Goal: Find contact information: Obtain details needed to contact an individual or organization

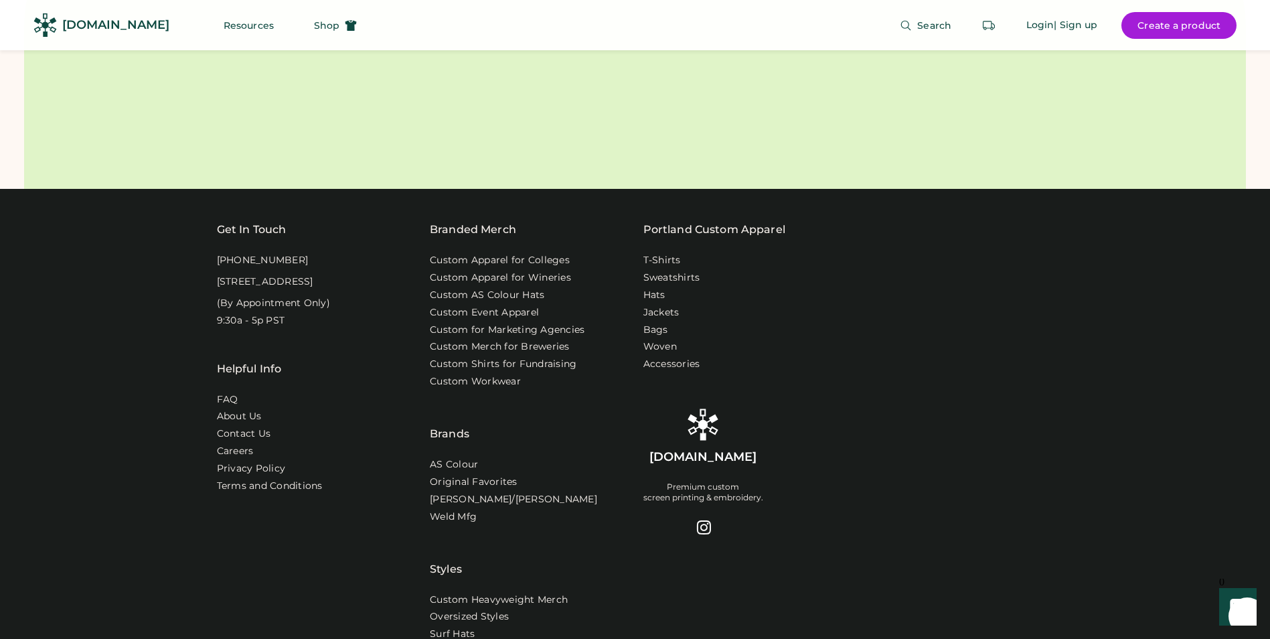
scroll to position [4286, 0]
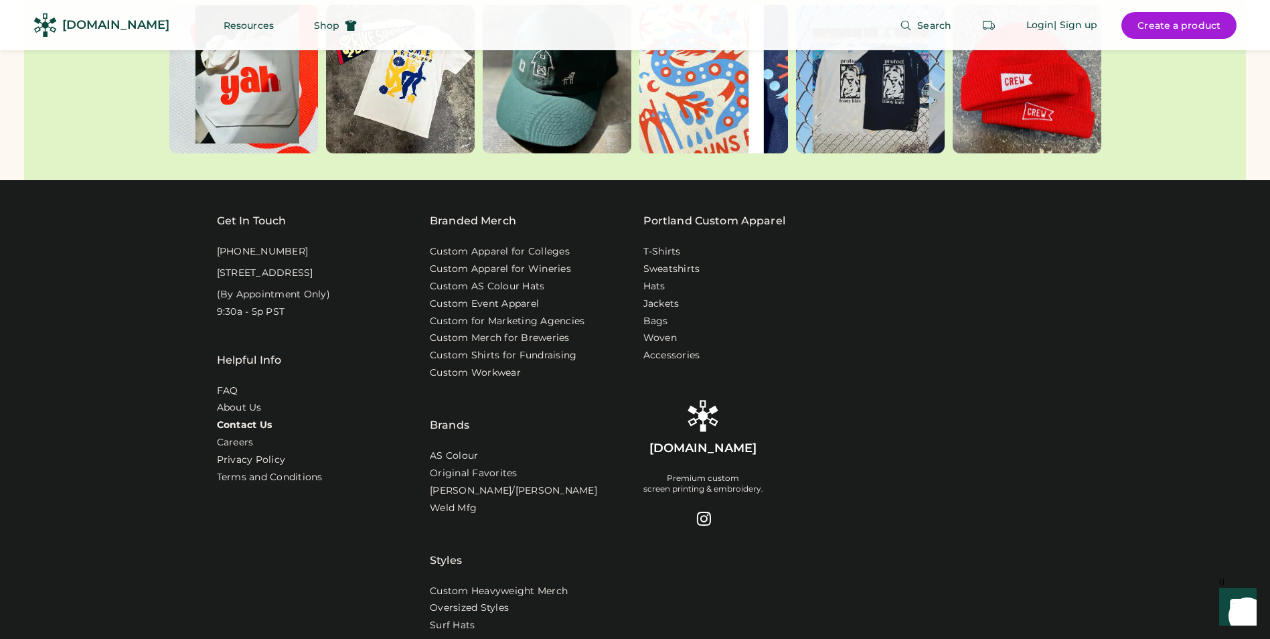
click at [256, 419] on link "Contact Us" at bounding box center [245, 425] width 56 height 13
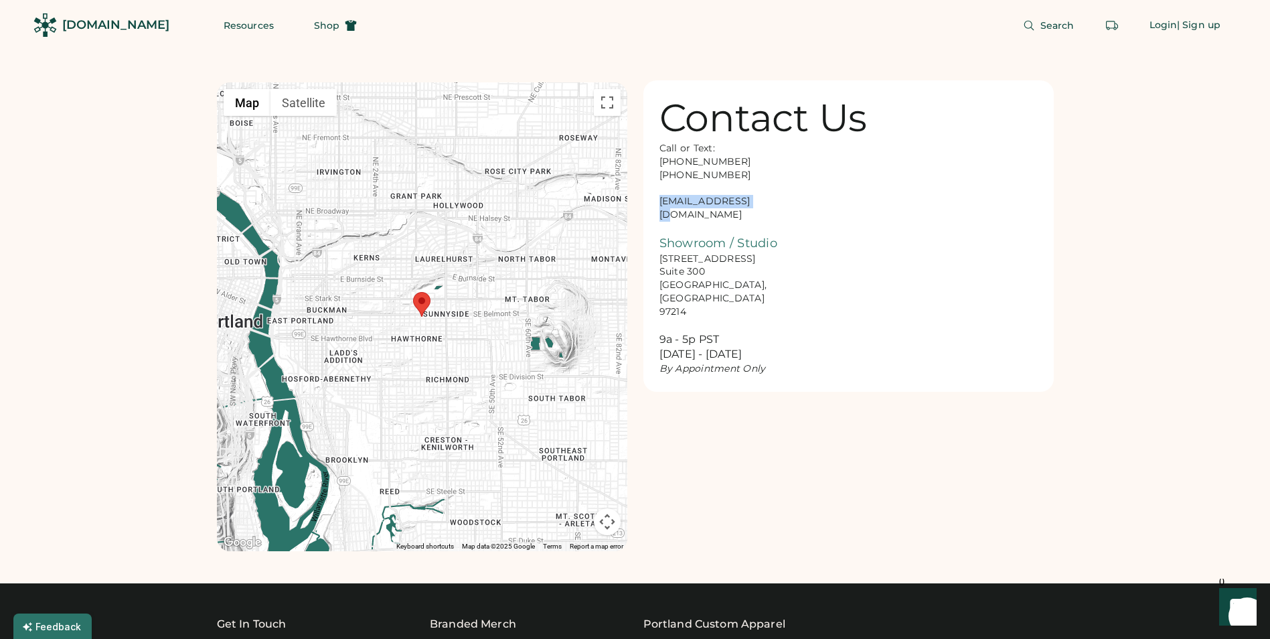
drag, startPoint x: 660, startPoint y: 199, endPoint x: 765, endPoint y: 200, distance: 105.1
click at [765, 200] on div "Call or Text: 888-299-3595 503-954-3595 hello@rendered.co Showroom / Studio 916…" at bounding box center [727, 259] width 134 height 234
click at [940, 223] on div "Contact Us Call or Text: 888-299-3595 503-954-3595 hello@rendered.co Showroom /…" at bounding box center [849, 235] width 410 height 311
drag, startPoint x: 660, startPoint y: 198, endPoint x: 751, endPoint y: 200, distance: 91.1
click at [751, 200] on div "Call or Text: 888-299-3595 503-954-3595 hello@rendered.co Showroom / Studio 916…" at bounding box center [727, 259] width 134 height 234
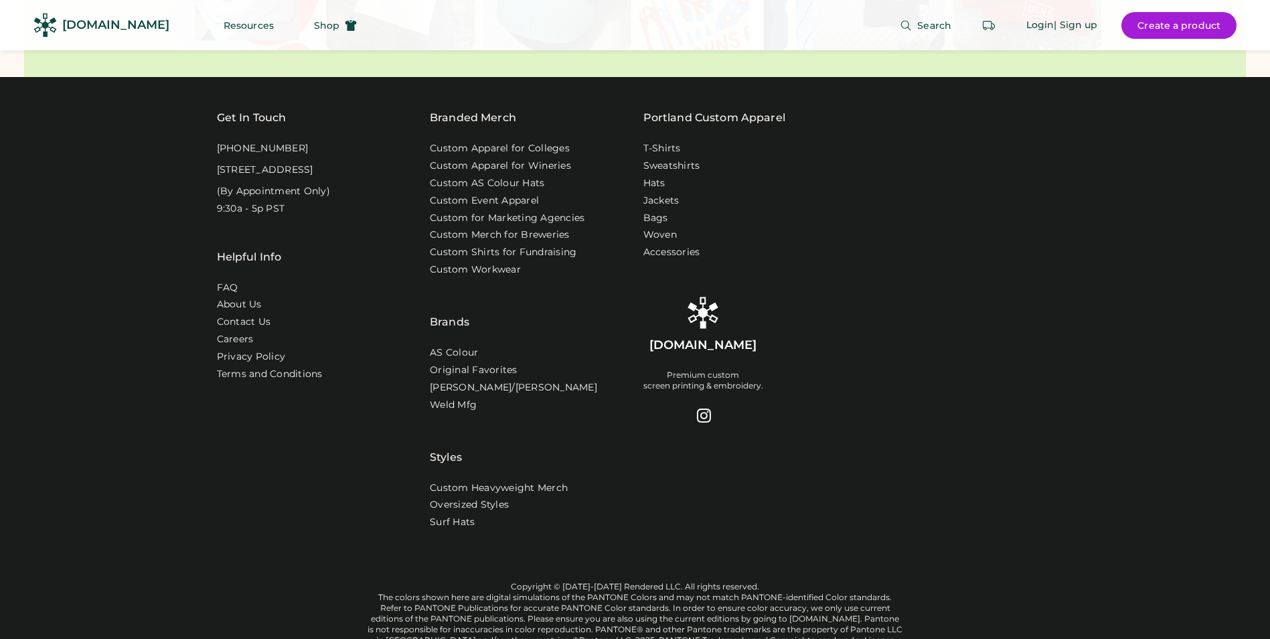
drag, startPoint x: 0, startPoint y: 0, endPoint x: 89, endPoint y: 25, distance: 92.4
click at [89, 25] on div "[DOMAIN_NAME]" at bounding box center [115, 25] width 107 height 17
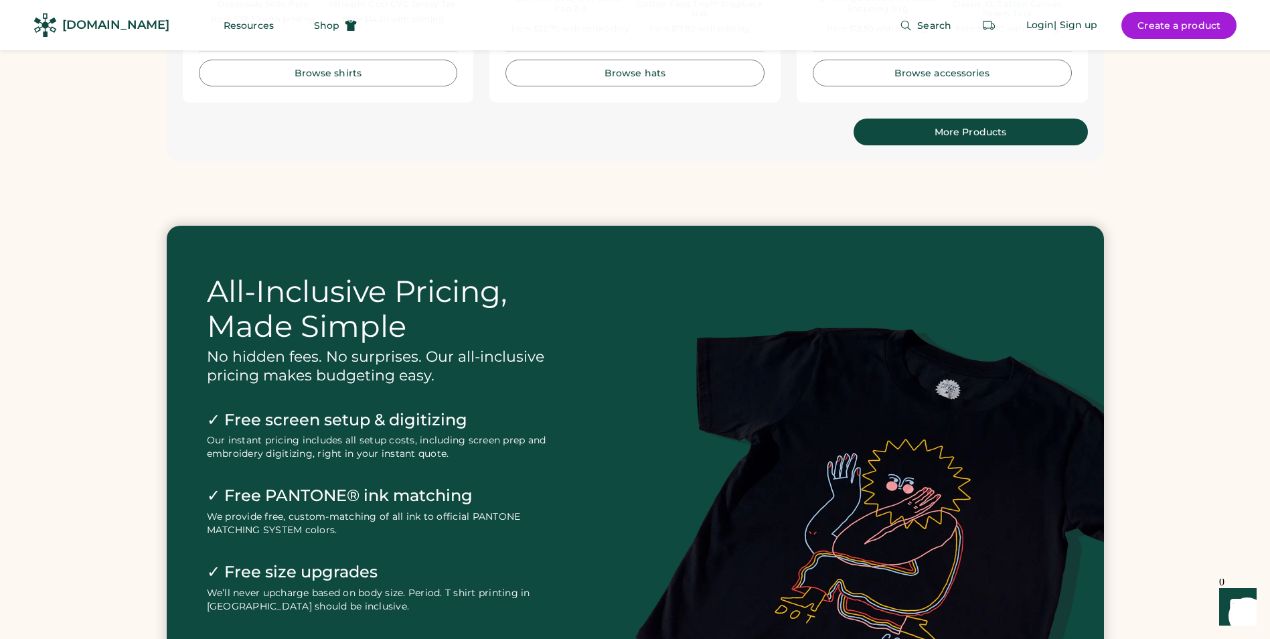
scroll to position [2879, 0]
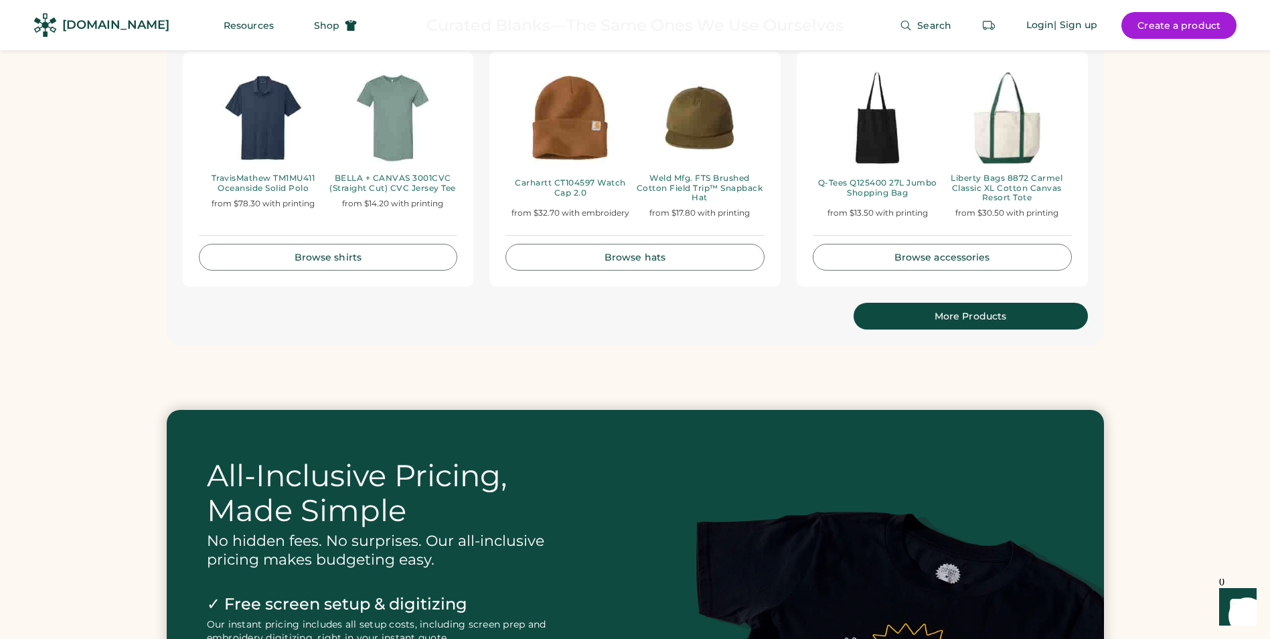
click at [70, 28] on div "[DOMAIN_NAME]" at bounding box center [115, 25] width 107 height 17
click at [36, 29] on img at bounding box center [44, 24] width 23 height 23
click at [117, 22] on div "[DOMAIN_NAME]" at bounding box center [115, 25] width 107 height 17
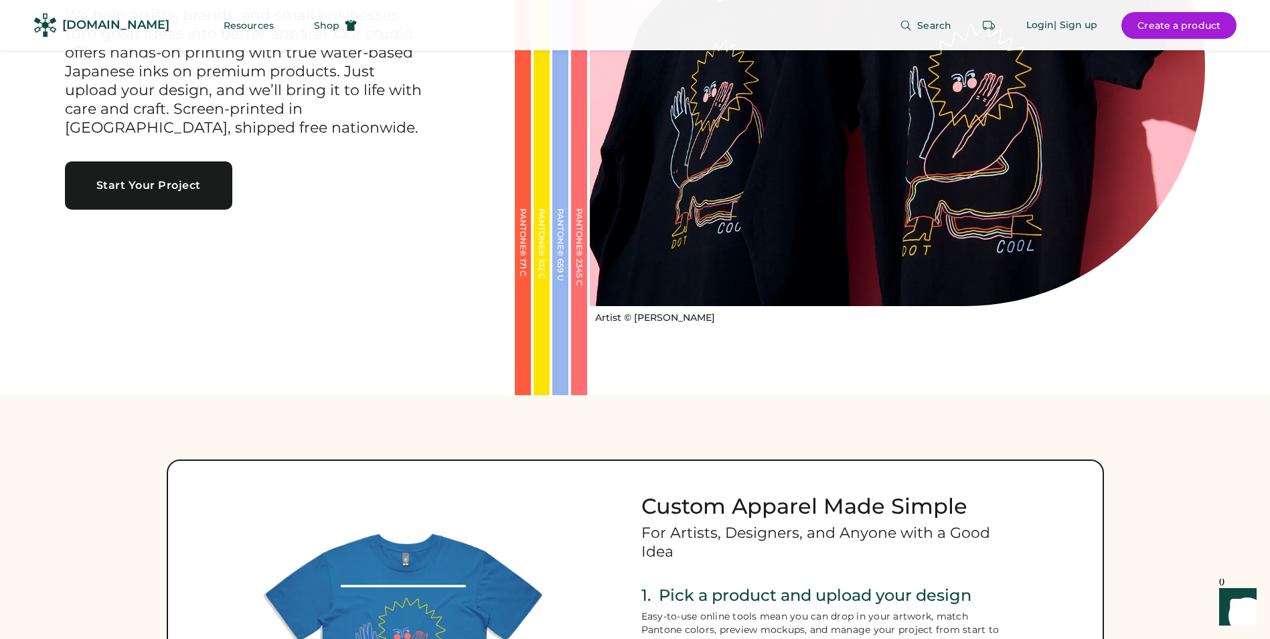
scroll to position [0, 0]
